Goal: Find specific page/section: Find specific page/section

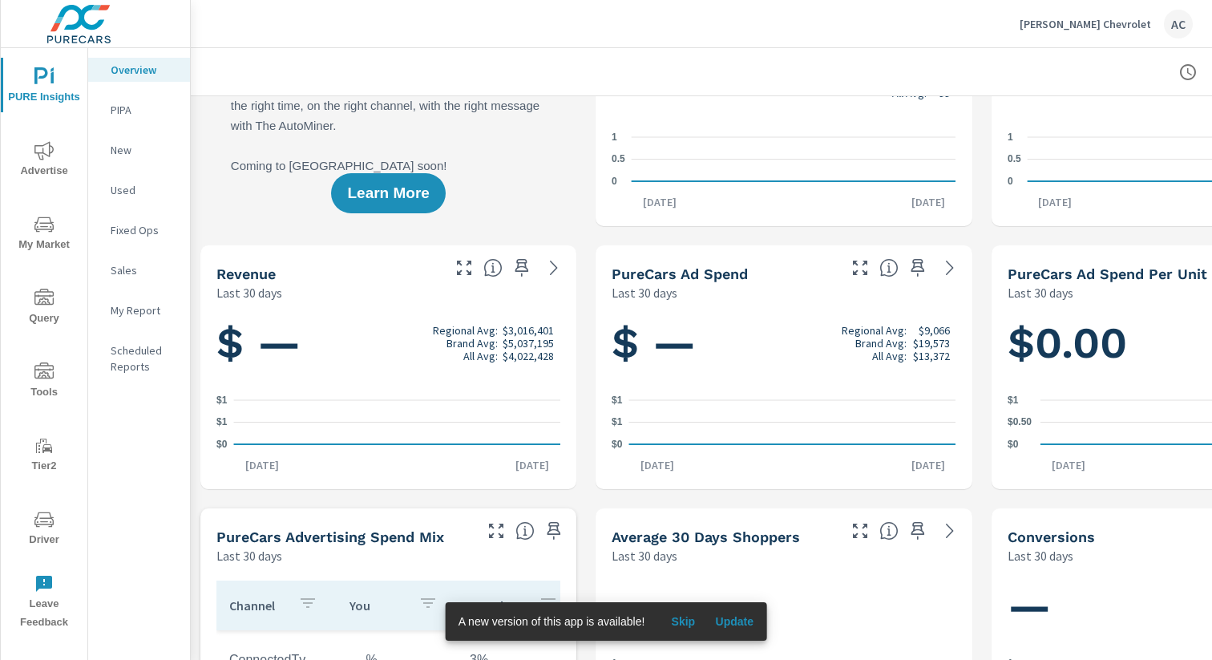
scroll to position [128, 0]
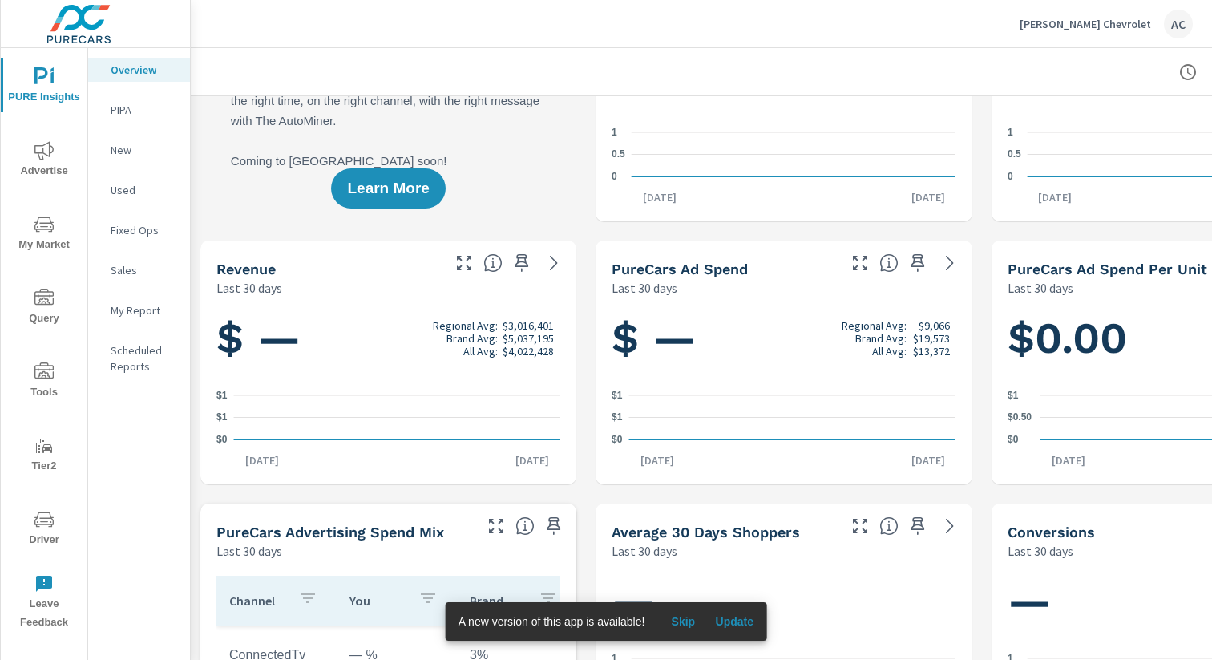
click at [49, 233] on icon "nav menu" at bounding box center [43, 224] width 19 height 19
click at [49, 233] on html "PURE Insights Advertise My Market Query Tools Tier2 Driver Leave Feedback Overv…" at bounding box center [606, 330] width 1212 height 660
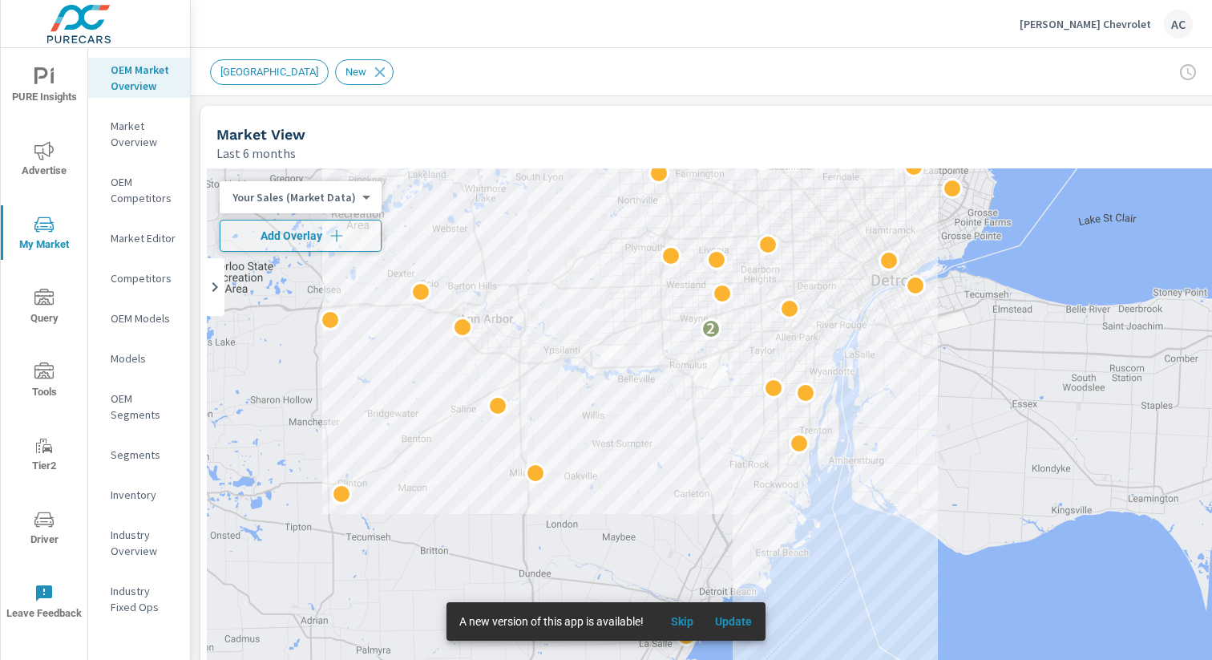
drag, startPoint x: 916, startPoint y: 352, endPoint x: 853, endPoint y: 196, distance: 168.7
click at [853, 196] on div "2" at bounding box center [784, 493] width 1155 height 651
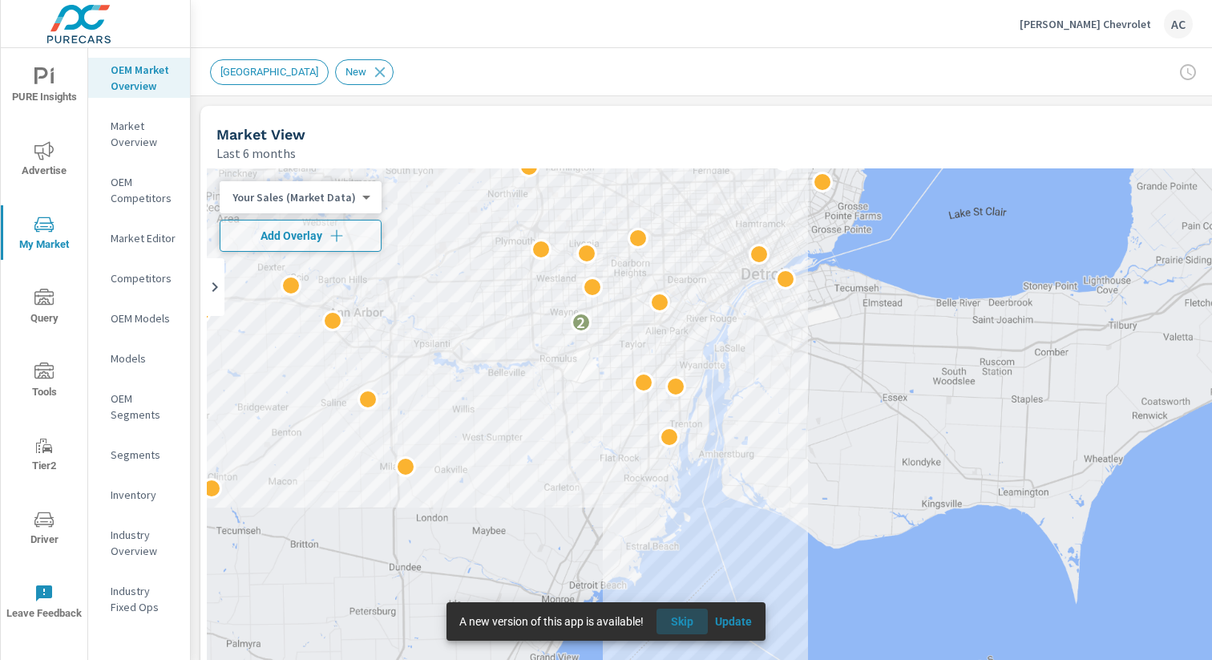
click at [688, 619] on span "Skip" at bounding box center [682, 621] width 38 height 14
